Goal: Find specific page/section: Find specific page/section

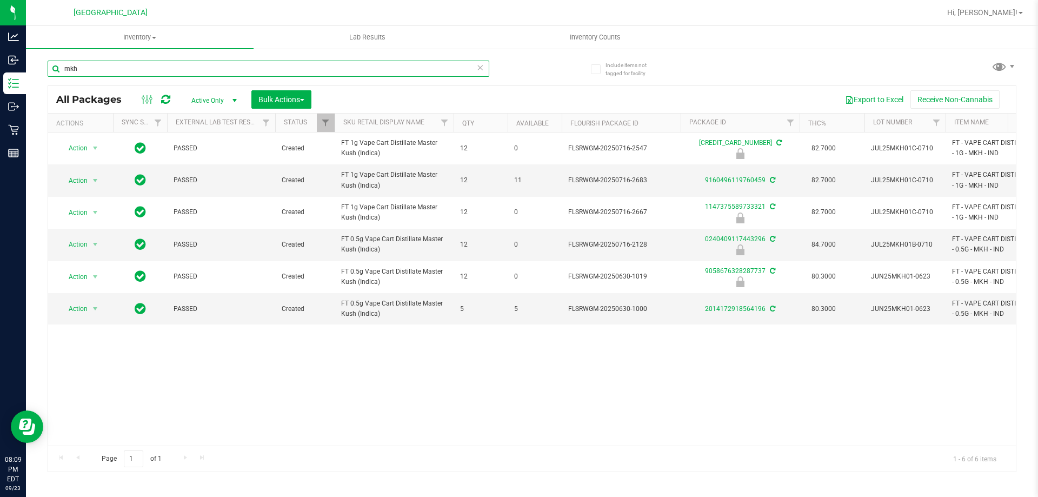
click at [193, 64] on input "mkh" at bounding box center [269, 69] width 442 height 16
click at [193, 65] on input "mkh" at bounding box center [269, 69] width 442 height 16
type input "tnd"
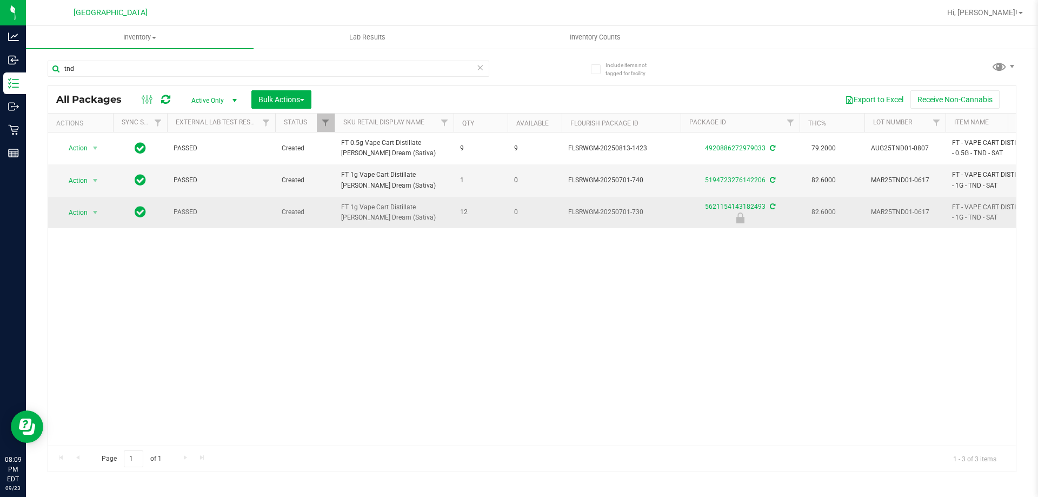
drag, startPoint x: 357, startPoint y: 203, endPoint x: 409, endPoint y: 216, distance: 53.0
click at [409, 216] on td "FT 1g Vape Cart Distillate [PERSON_NAME] Dream (Sativa)" at bounding box center [394, 212] width 119 height 31
click at [409, 216] on span "FT 1g Vape Cart Distillate [PERSON_NAME] Dream (Sativa)" at bounding box center [394, 212] width 106 height 21
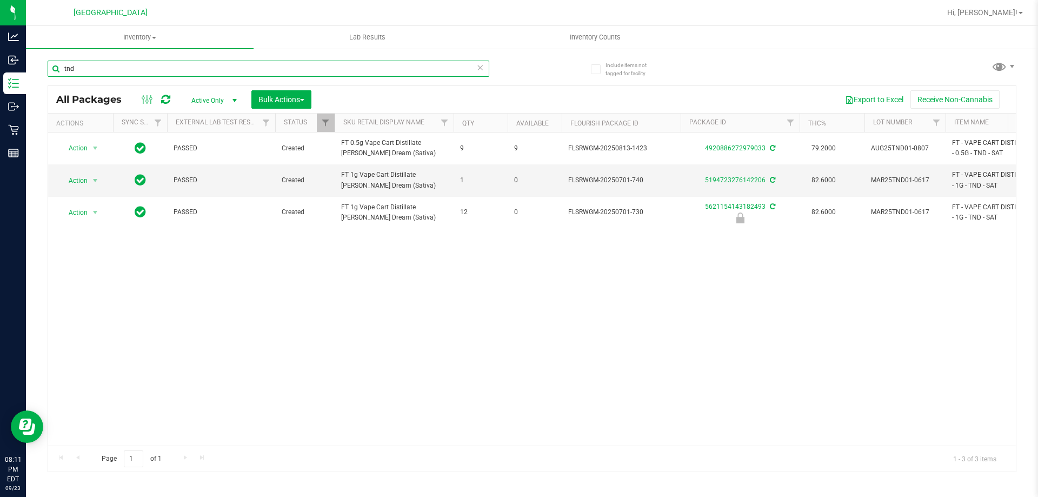
click at [179, 65] on input "tnd" at bounding box center [269, 69] width 442 height 16
click at [179, 66] on input "tnd" at bounding box center [269, 69] width 442 height 16
click at [1018, 16] on link "Hi, [PERSON_NAME]!" at bounding box center [985, 12] width 84 height 11
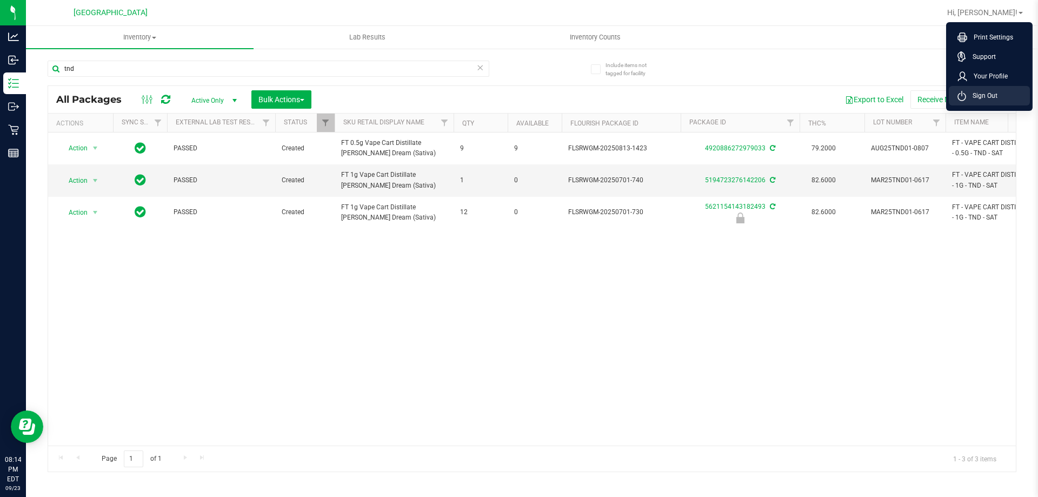
click at [981, 92] on span "Sign Out" at bounding box center [981, 95] width 31 height 11
